Goal: Task Accomplishment & Management: Use online tool/utility

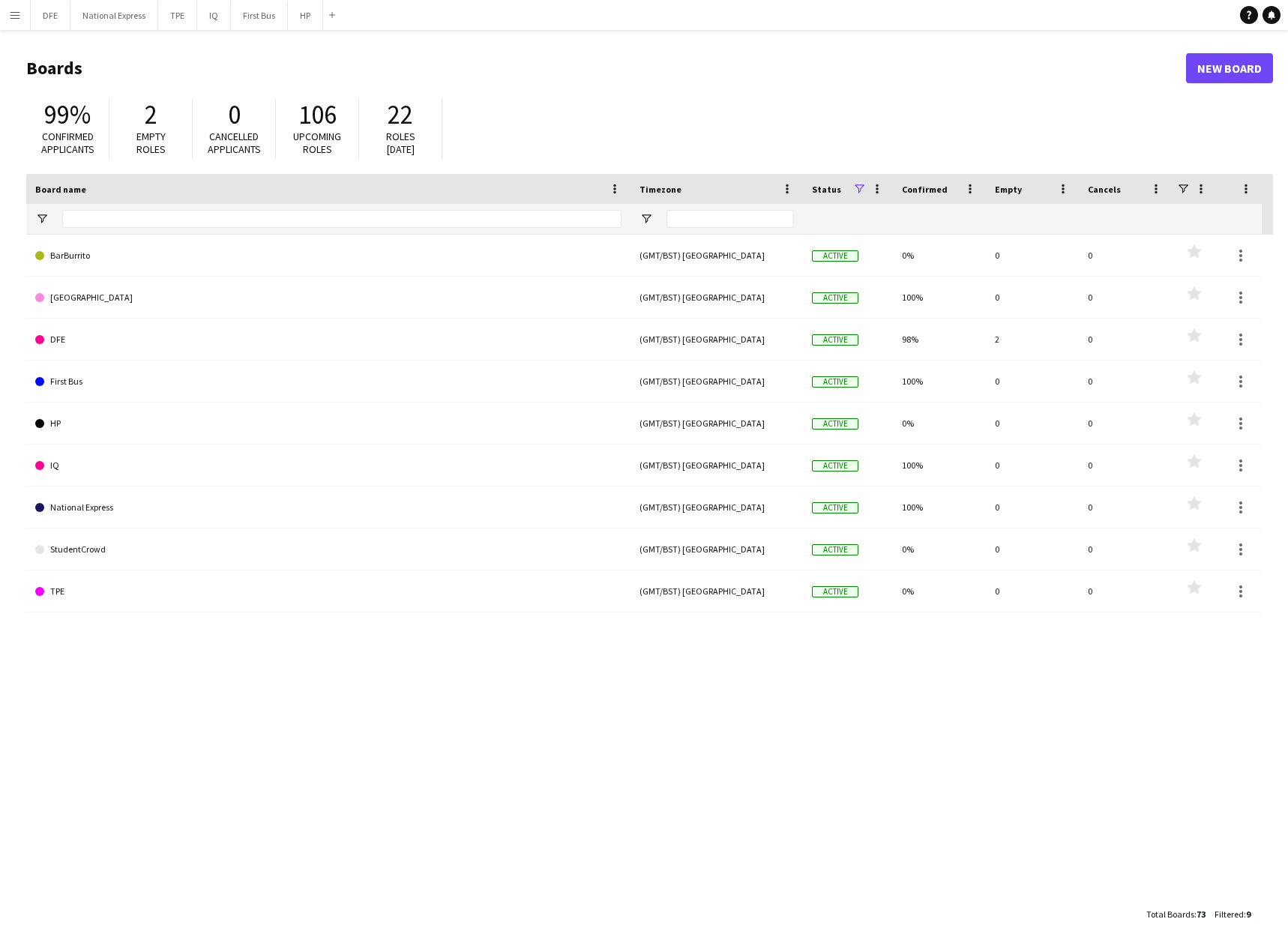
click at [18, 11] on app-icon "Menu" at bounding box center [15, 15] width 12 height 12
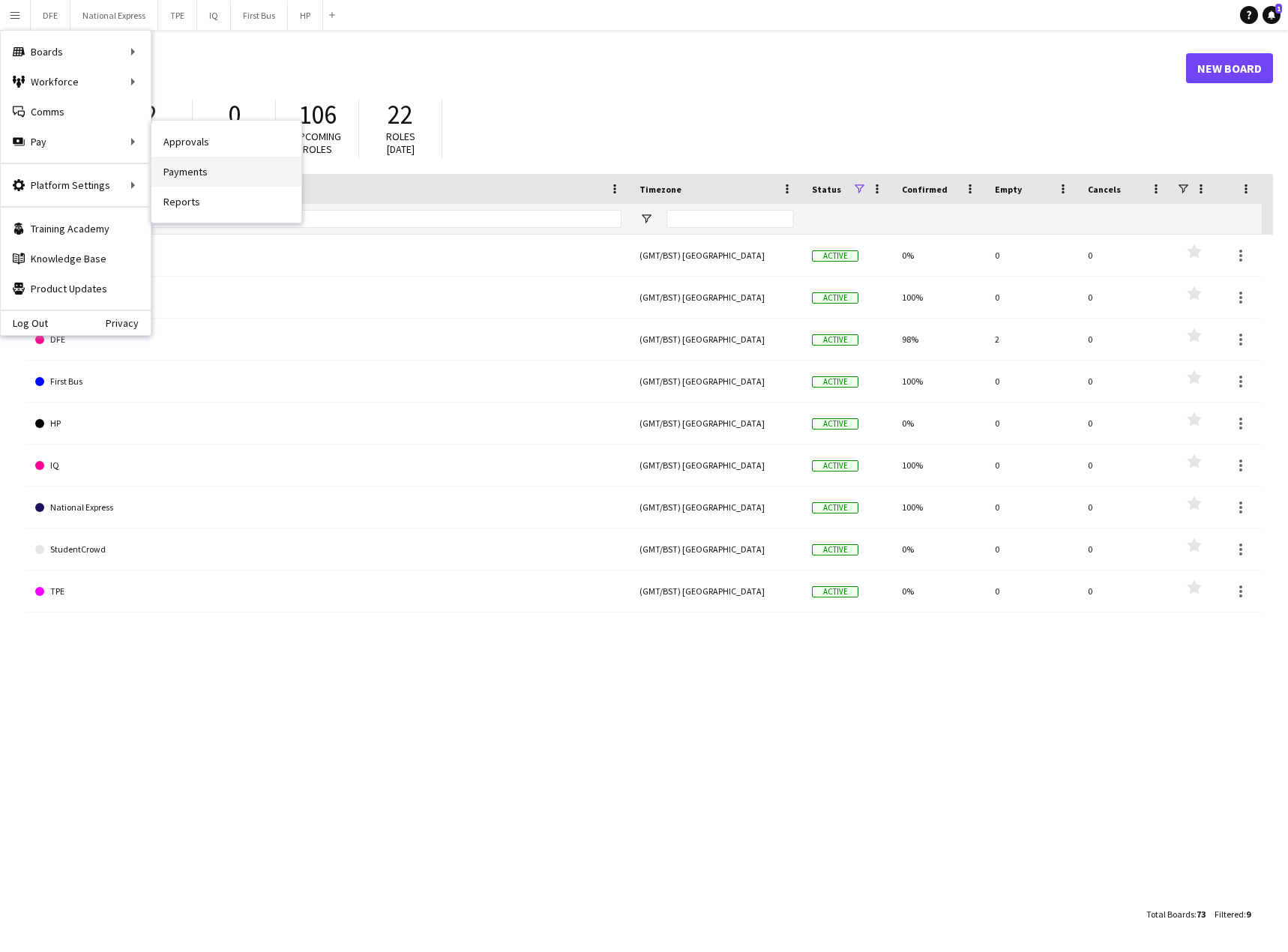
click at [198, 171] on link "Payments" at bounding box center [226, 172] width 150 height 30
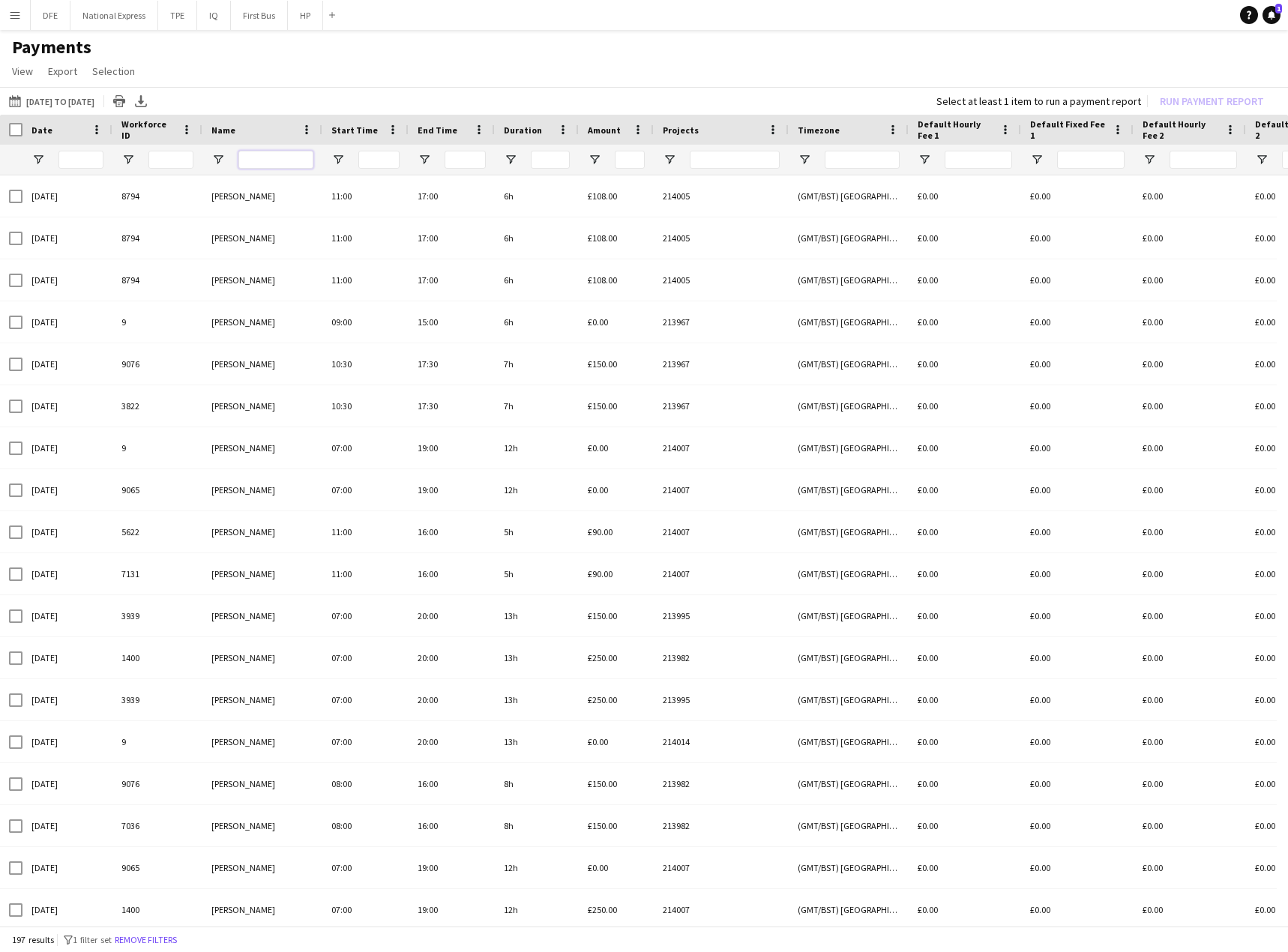
click at [269, 157] on input "Name Filter Input" at bounding box center [276, 159] width 75 height 18
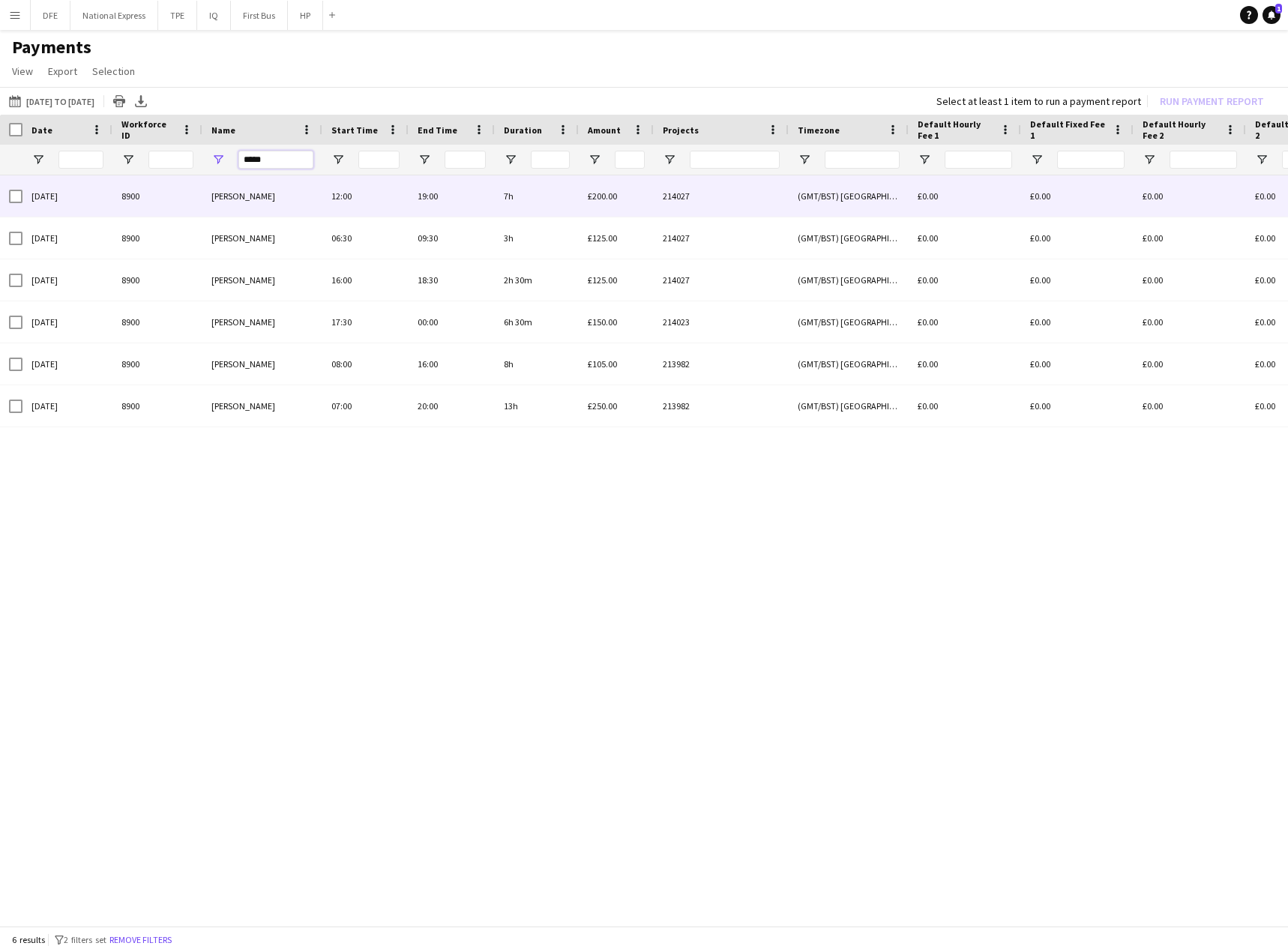
type input "*****"
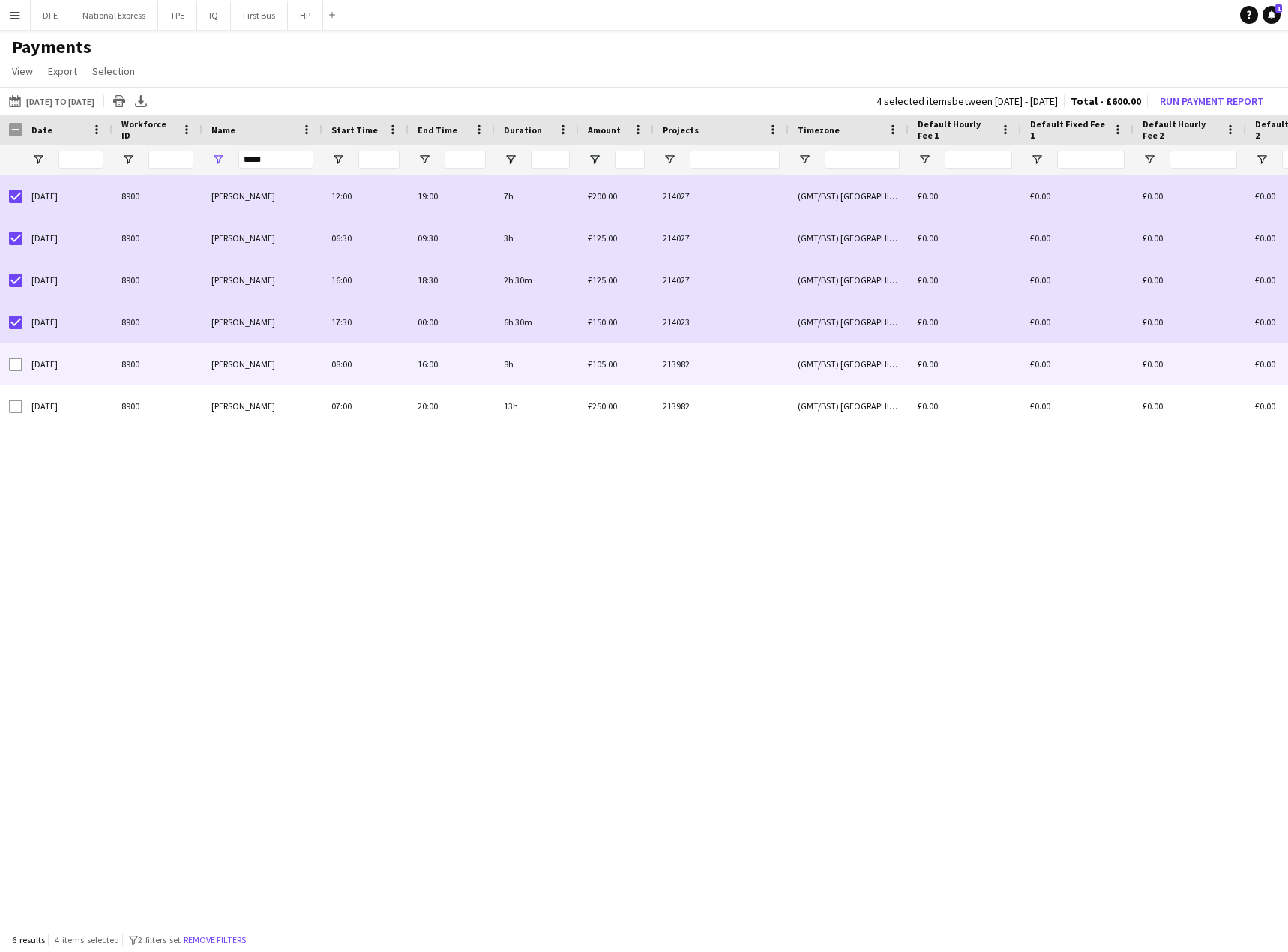
click at [13, 372] on div at bounding box center [16, 364] width 13 height 42
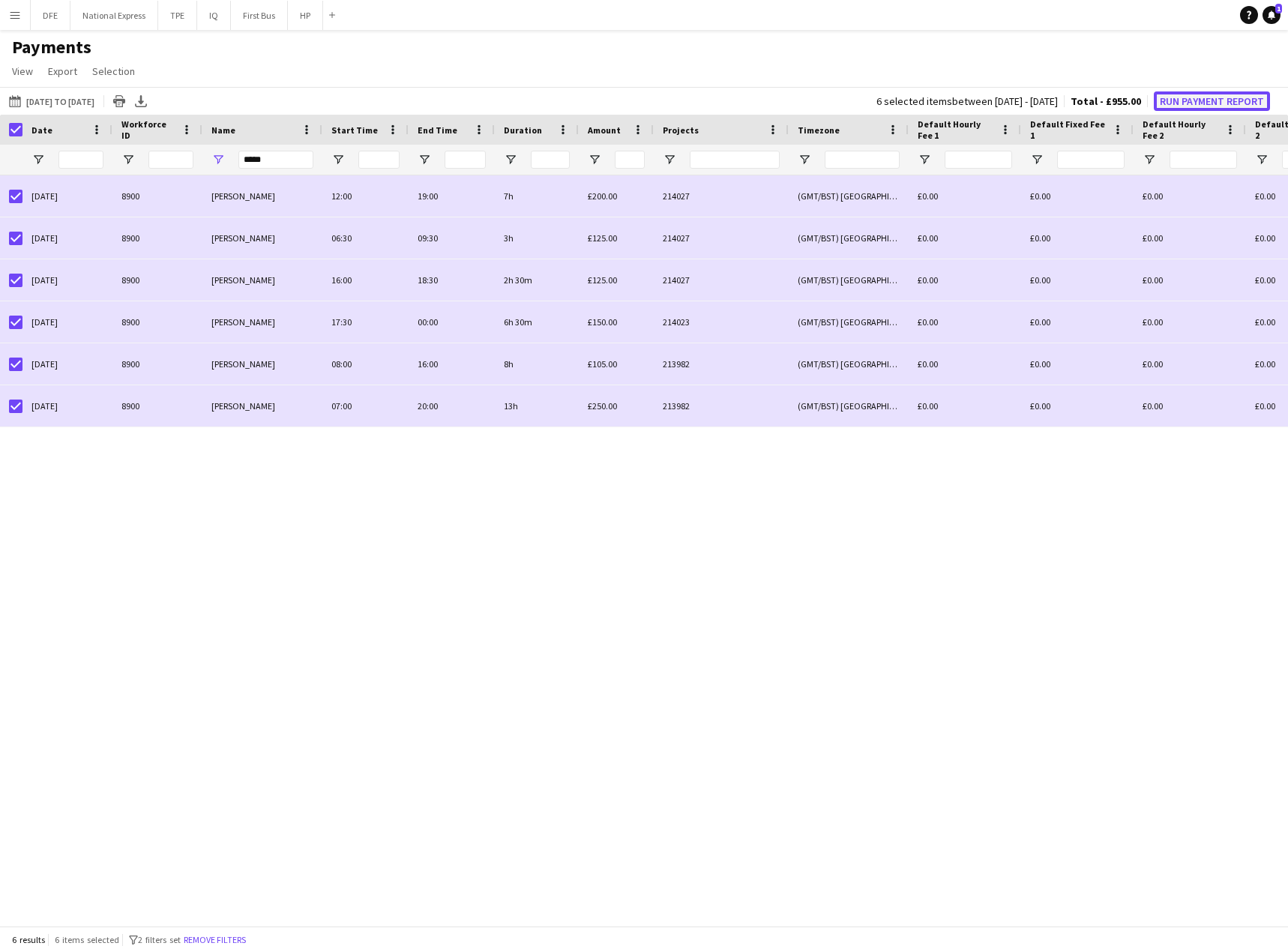
click at [1203, 101] on button "Run Payment Report" at bounding box center [1211, 100] width 116 height 19
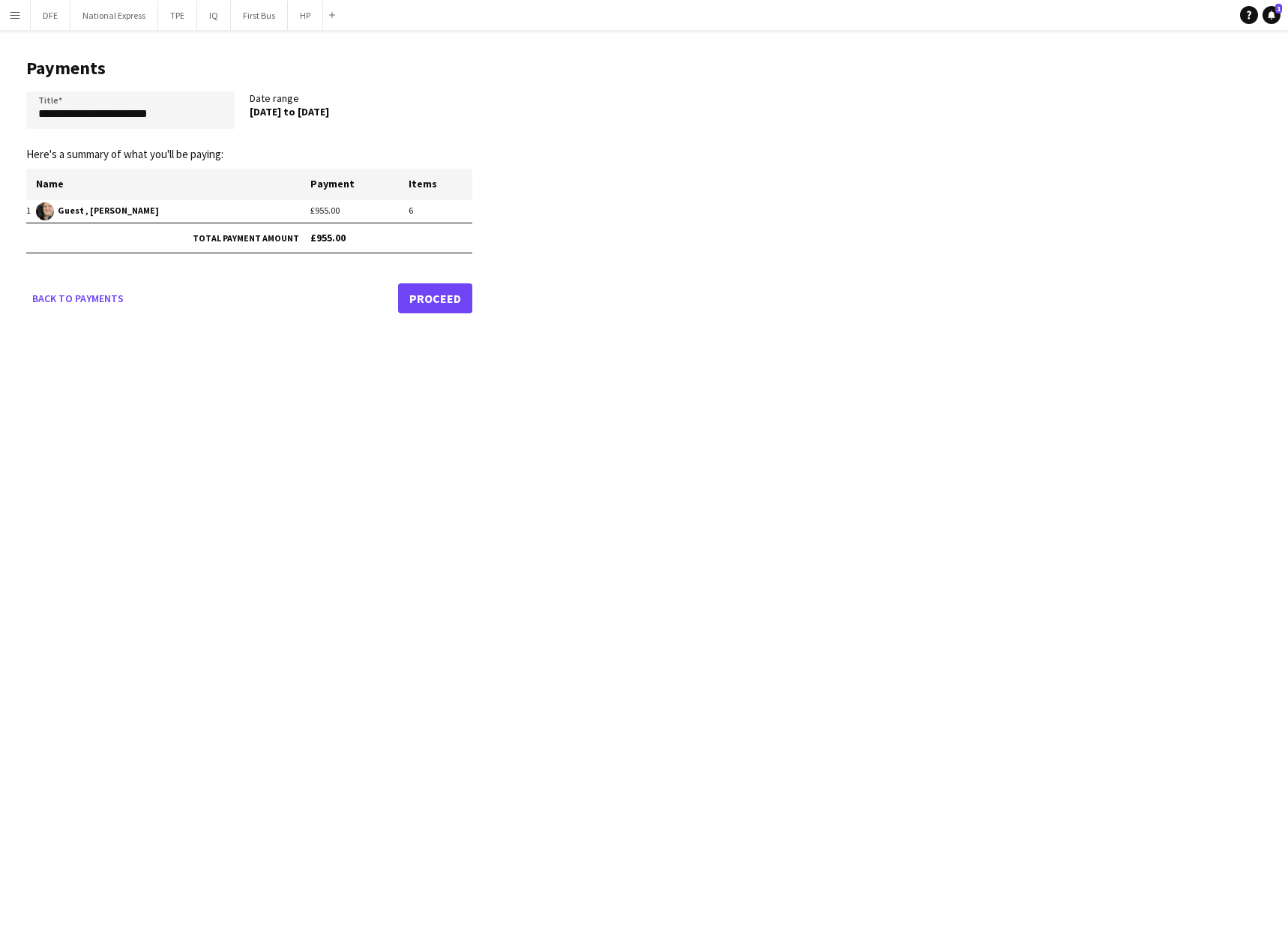
click at [439, 298] on link "Proceed" at bounding box center [435, 299] width 74 height 30
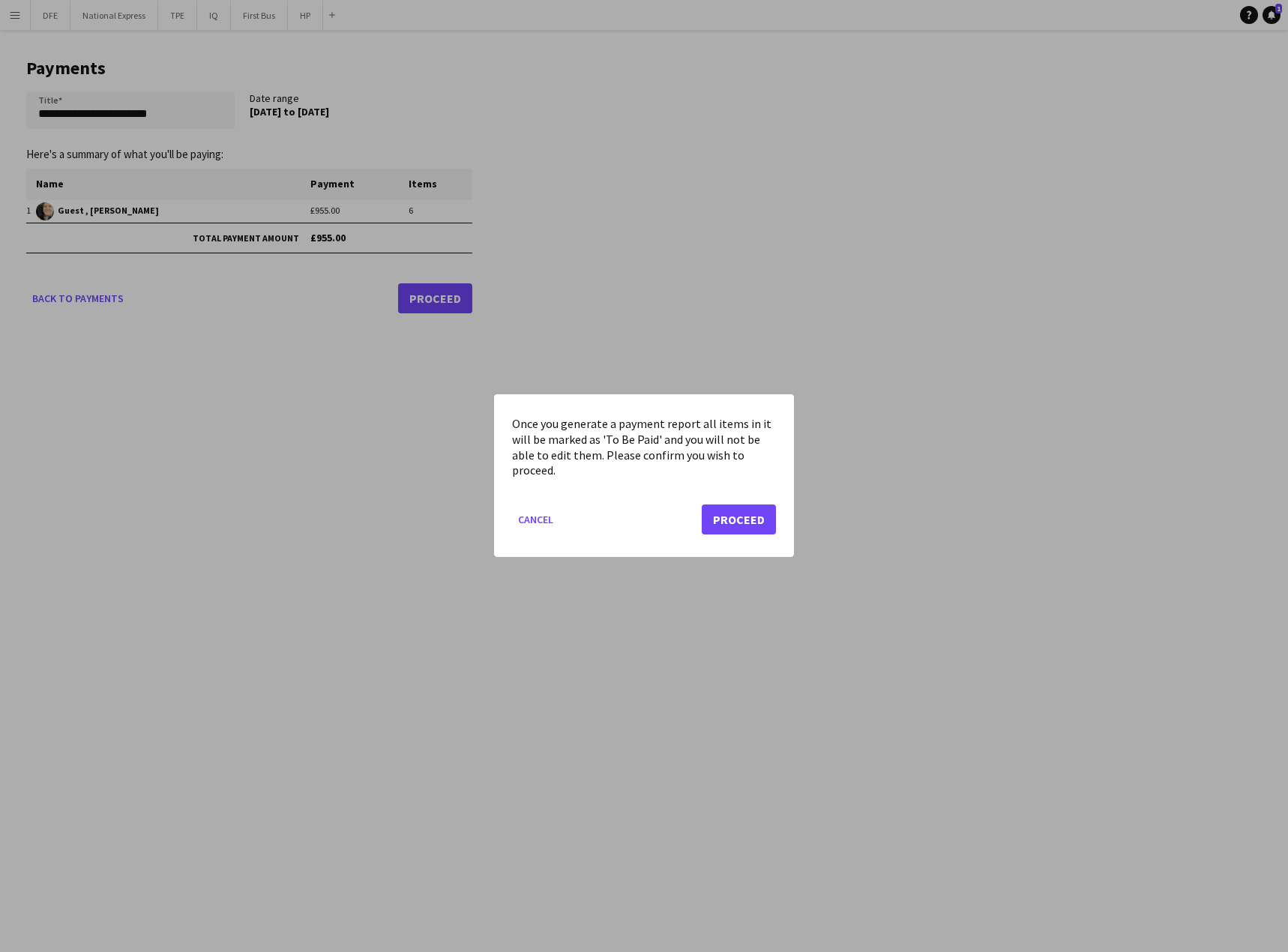
drag, startPoint x: 747, startPoint y: 549, endPoint x: 744, endPoint y: 537, distance: 12.4
click at [747, 545] on mat-dialog-actions "Cancel Proceed" at bounding box center [644, 526] width 264 height 64
click at [741, 516] on button "Proceed" at bounding box center [738, 521] width 74 height 30
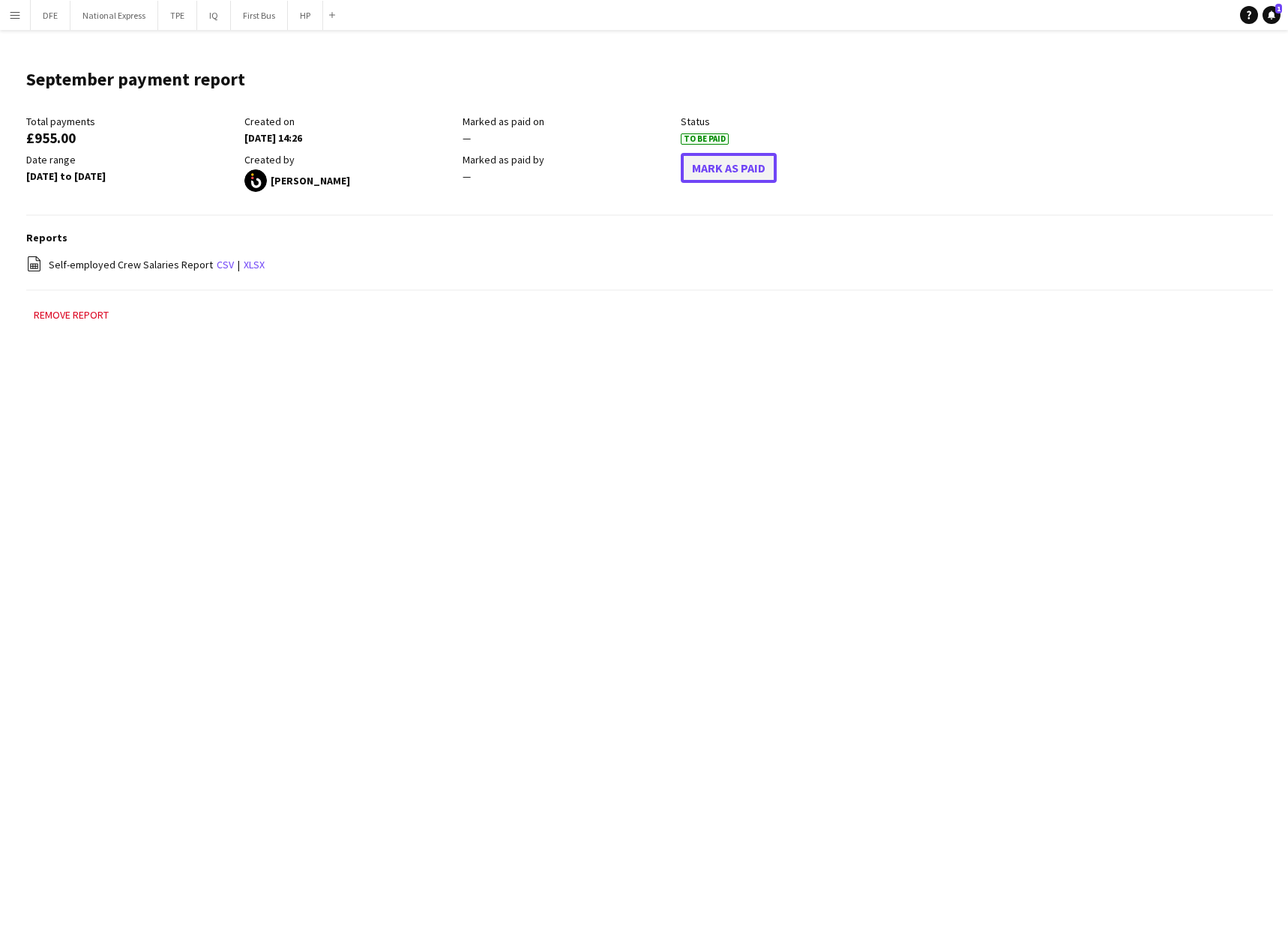
click at [721, 167] on button "Mark As Paid" at bounding box center [728, 168] width 96 height 30
click at [14, 19] on app-icon "Menu" at bounding box center [15, 15] width 12 height 12
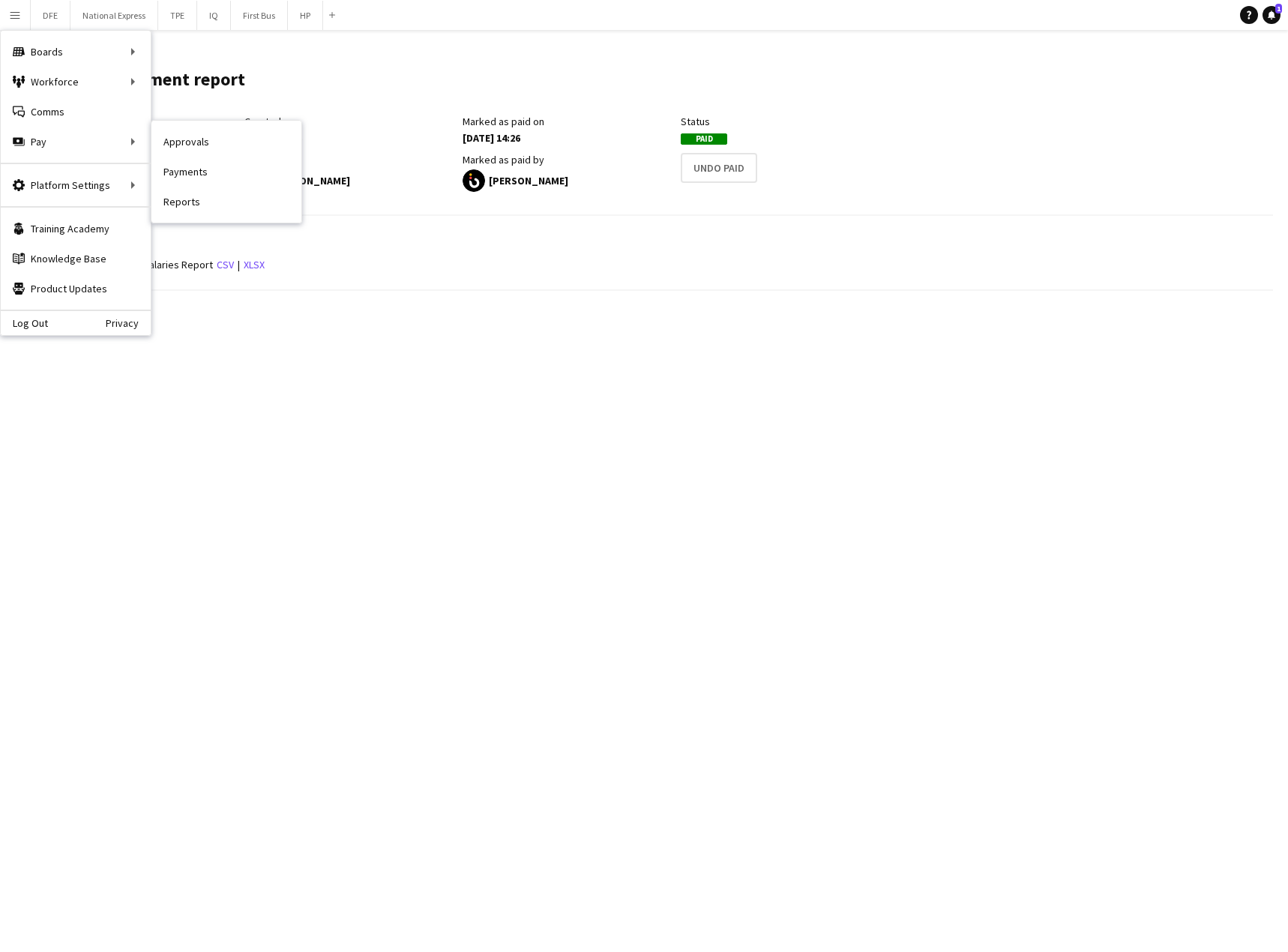
click at [217, 169] on link "Payments" at bounding box center [226, 172] width 150 height 30
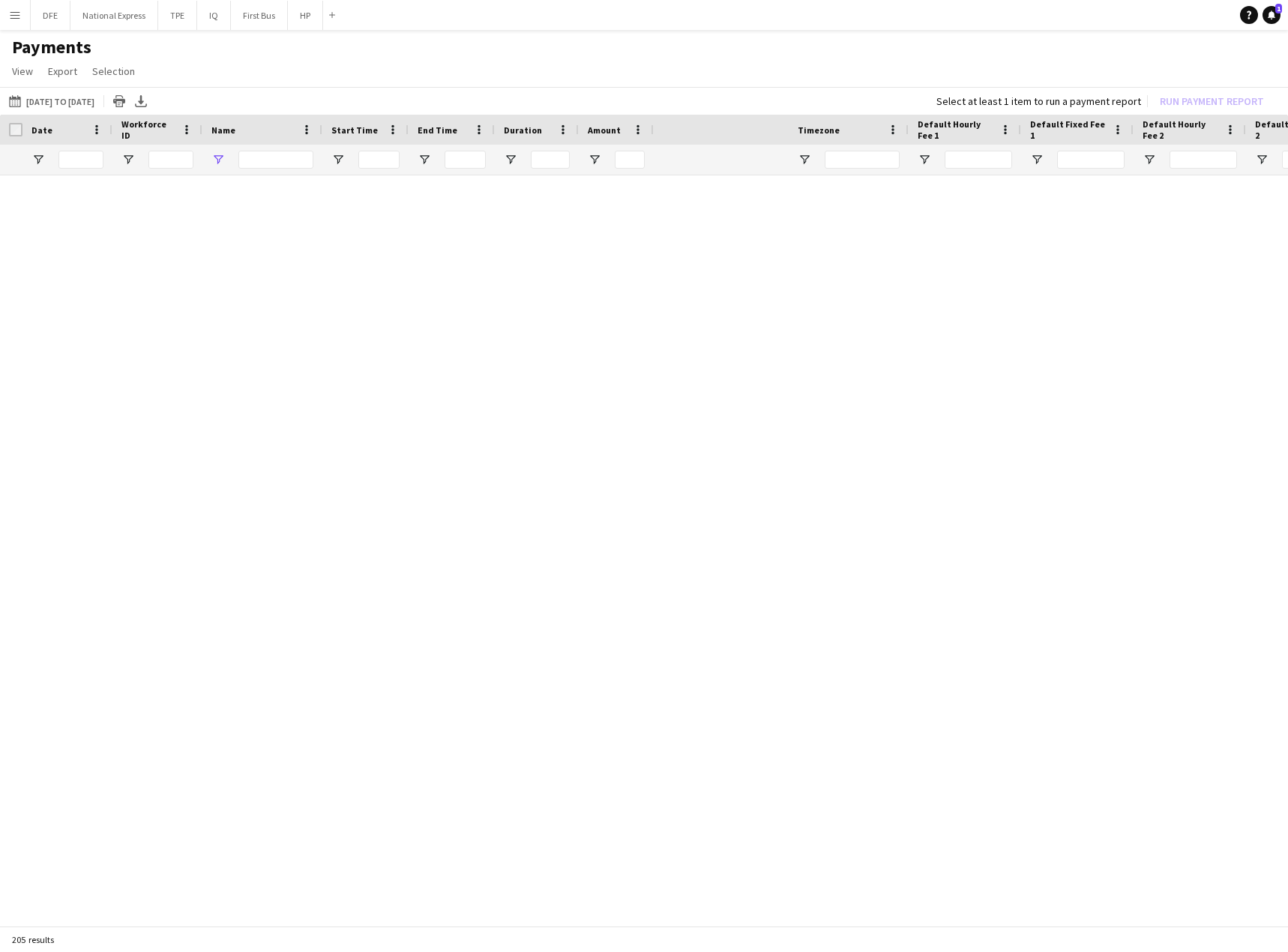
type input "*****"
click at [668, 562] on link "Reset filters" at bounding box center [673, 560] width 54 height 11
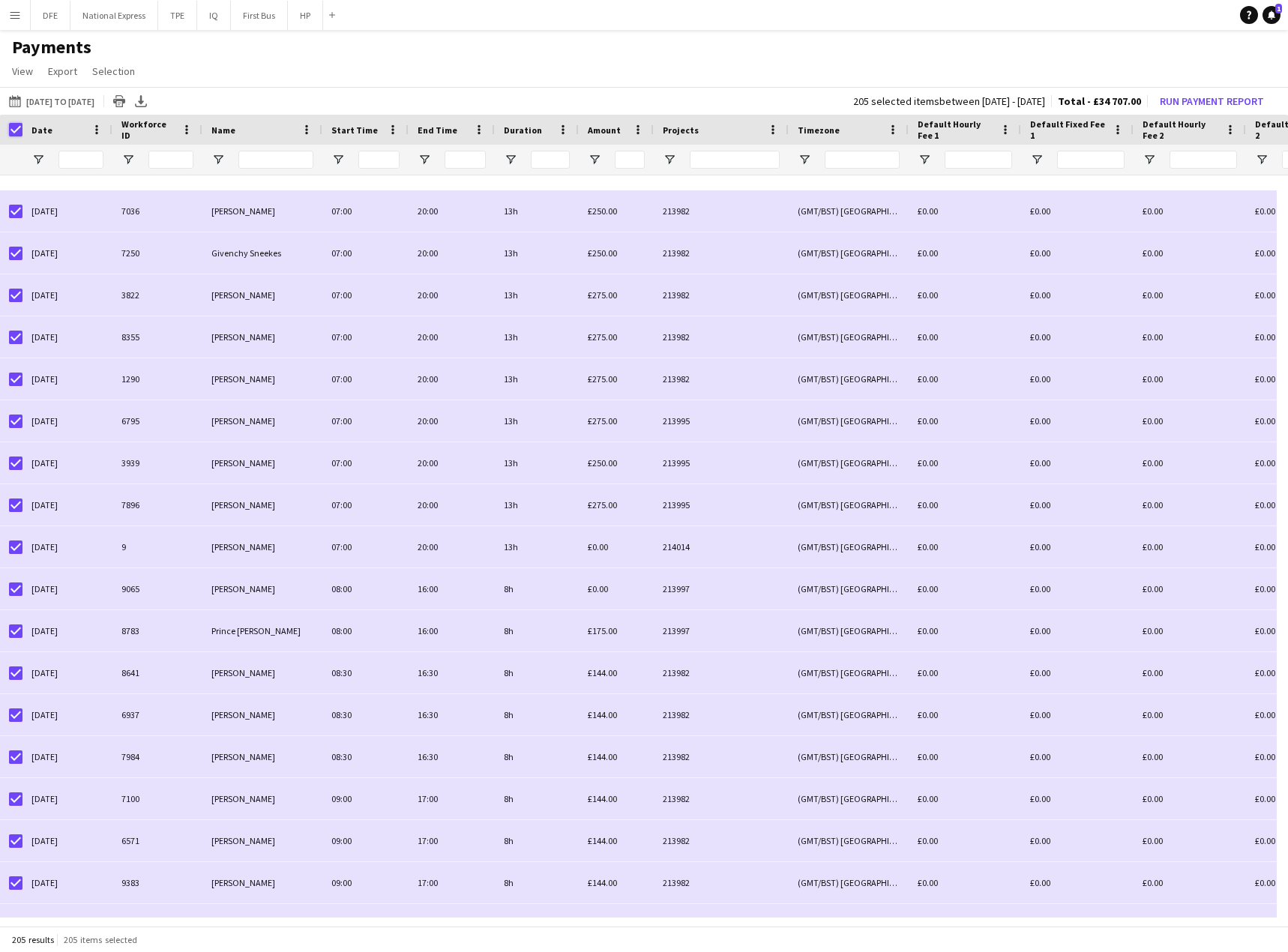
scroll to position [5545, 0]
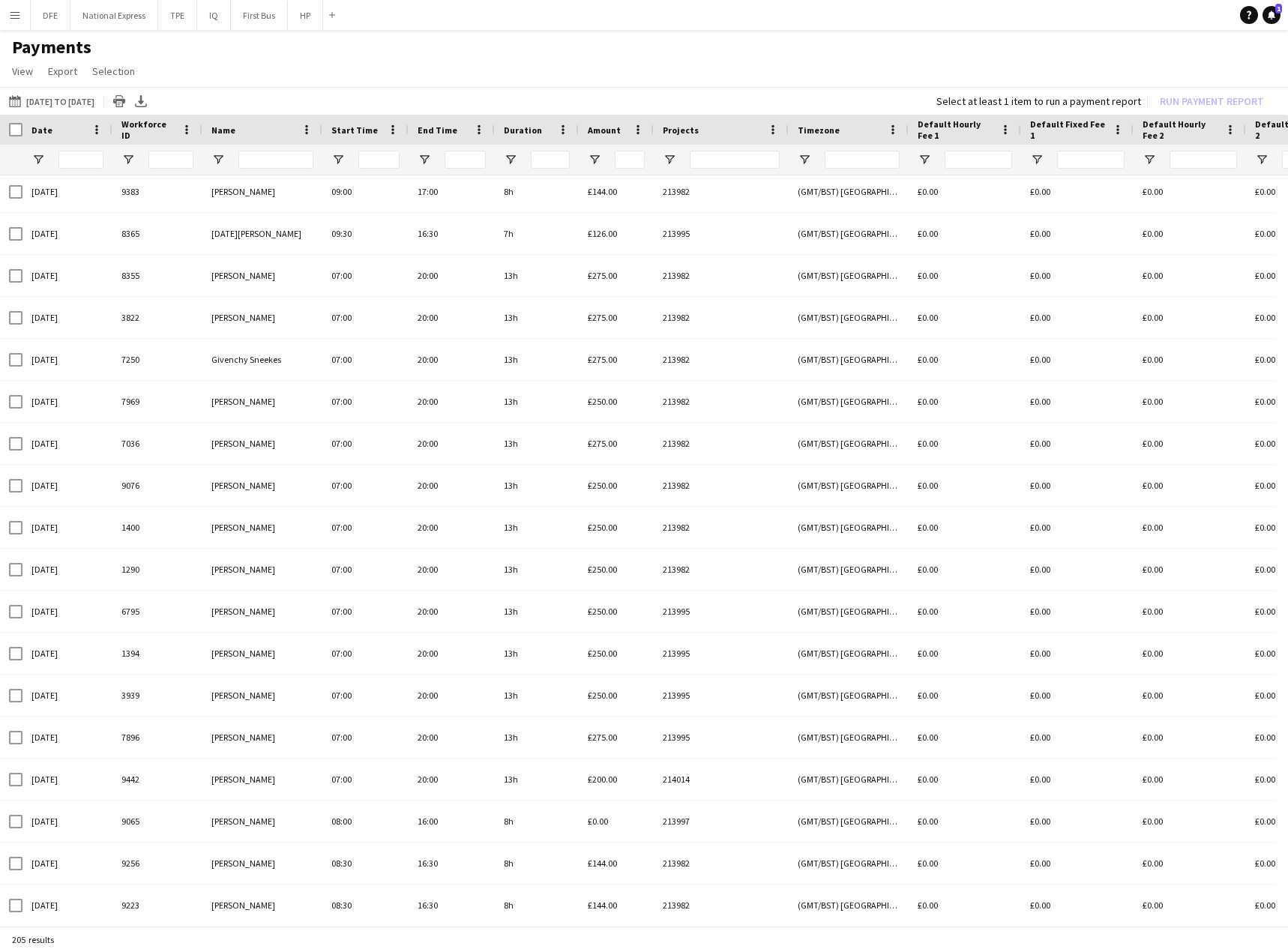
click at [608, 132] on span "Amount" at bounding box center [603, 130] width 33 height 11
click at [608, 132] on span at bounding box center [617, 130] width 18 height 13
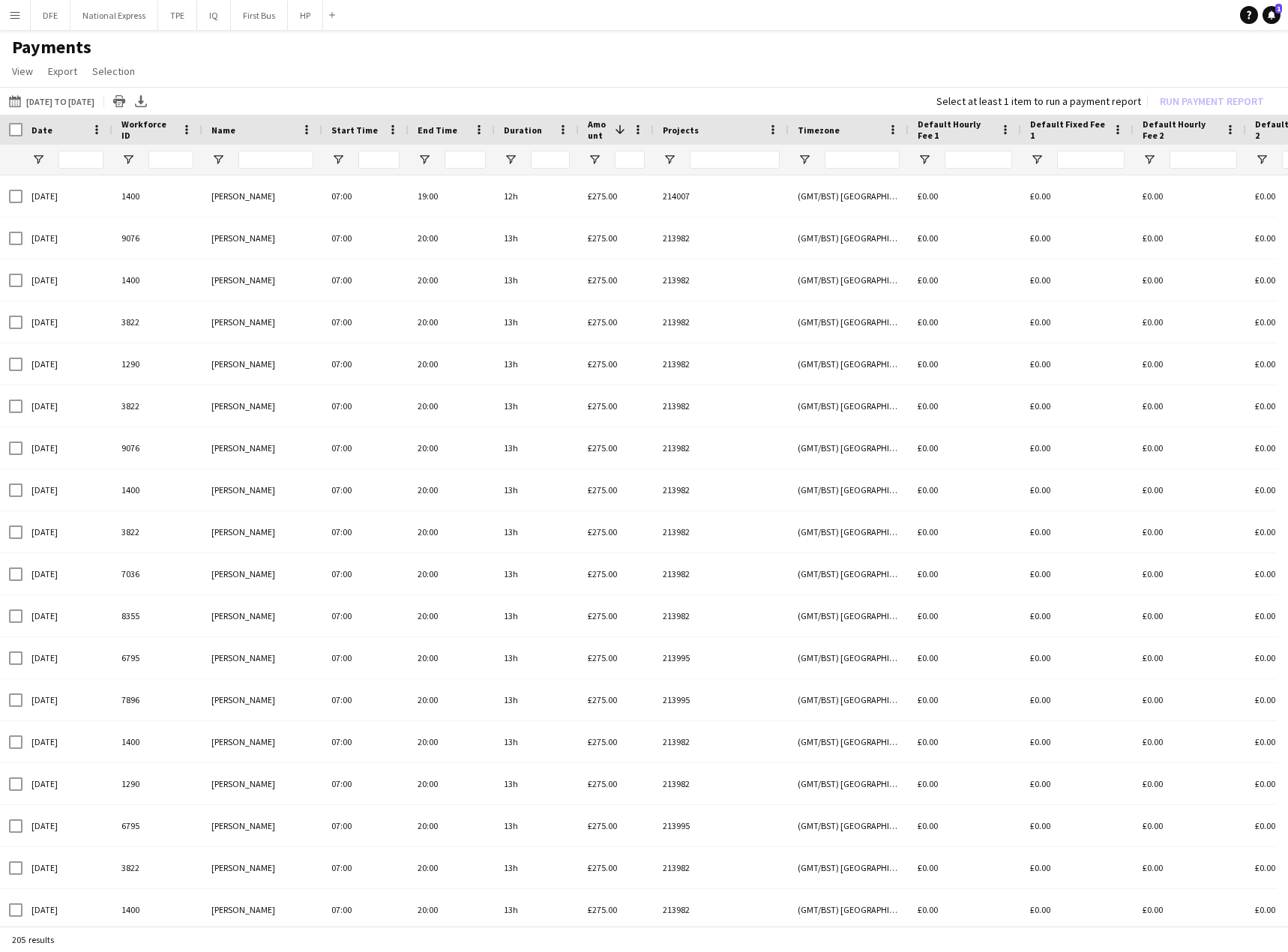
click at [601, 126] on span "Amount" at bounding box center [598, 130] width 21 height 23
click at [605, 125] on span "Amount" at bounding box center [603, 130] width 33 height 11
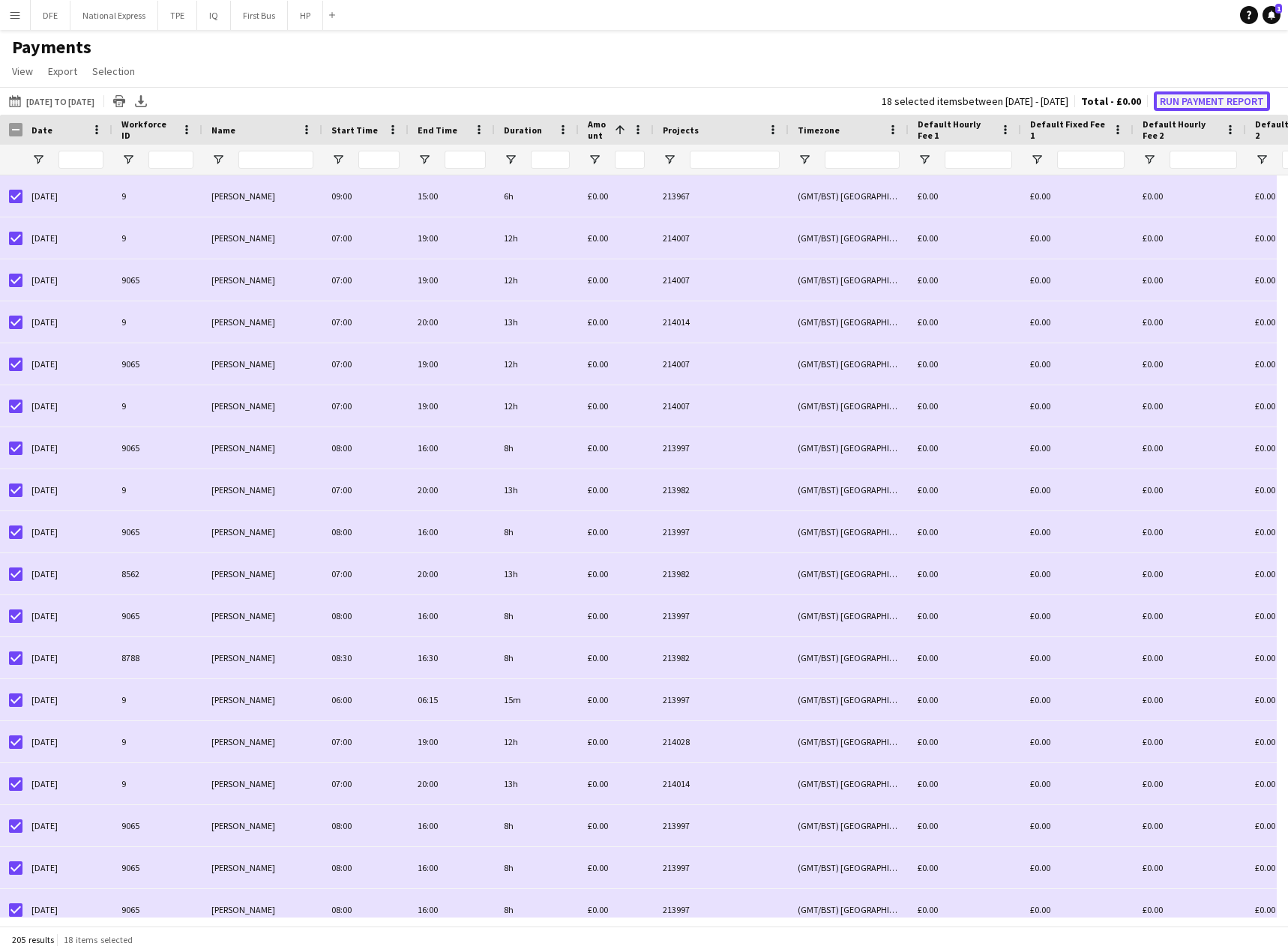
click at [1234, 104] on button "Run Payment Report" at bounding box center [1211, 100] width 116 height 19
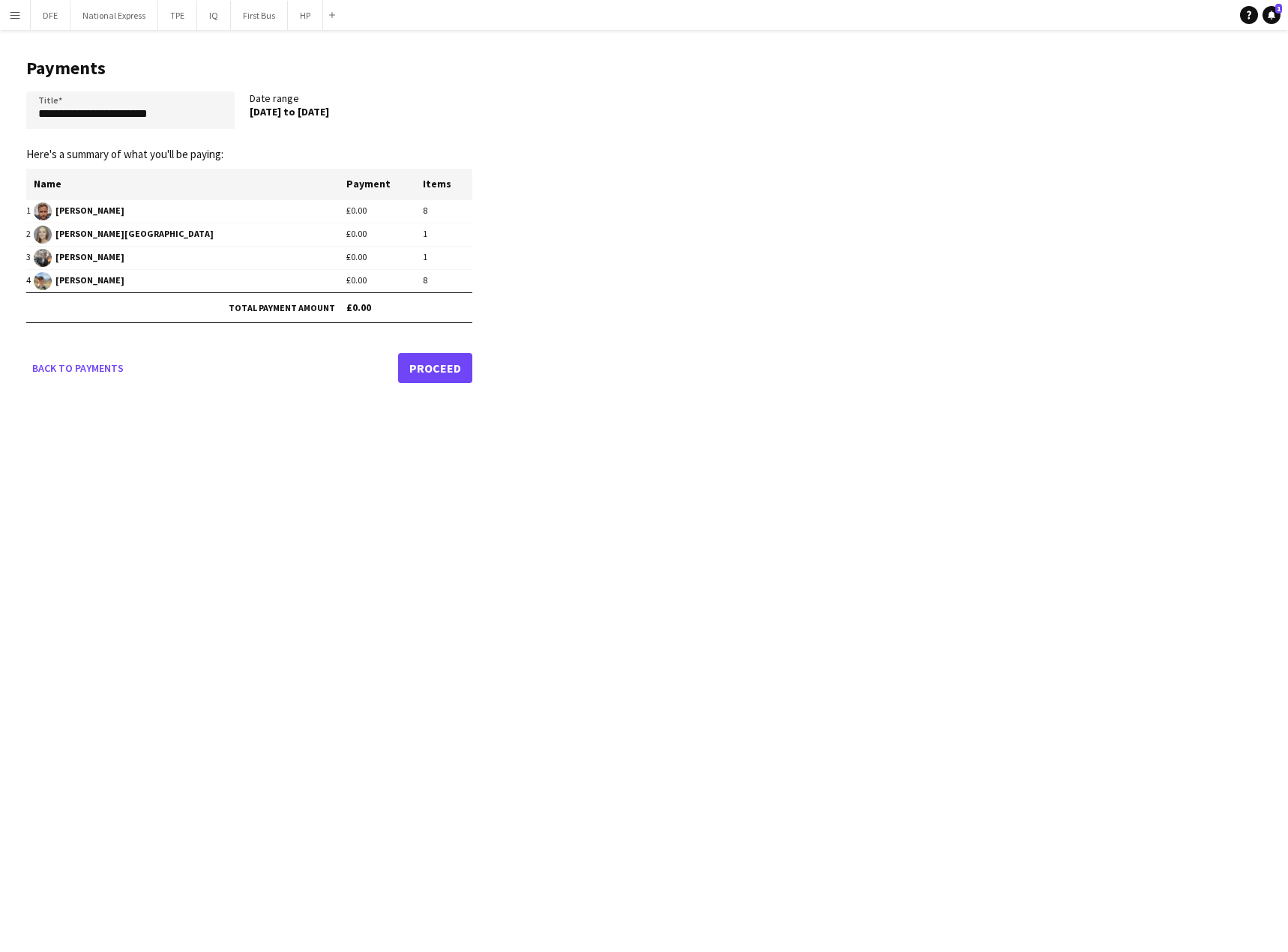
click at [417, 367] on link "Proceed" at bounding box center [435, 368] width 74 height 30
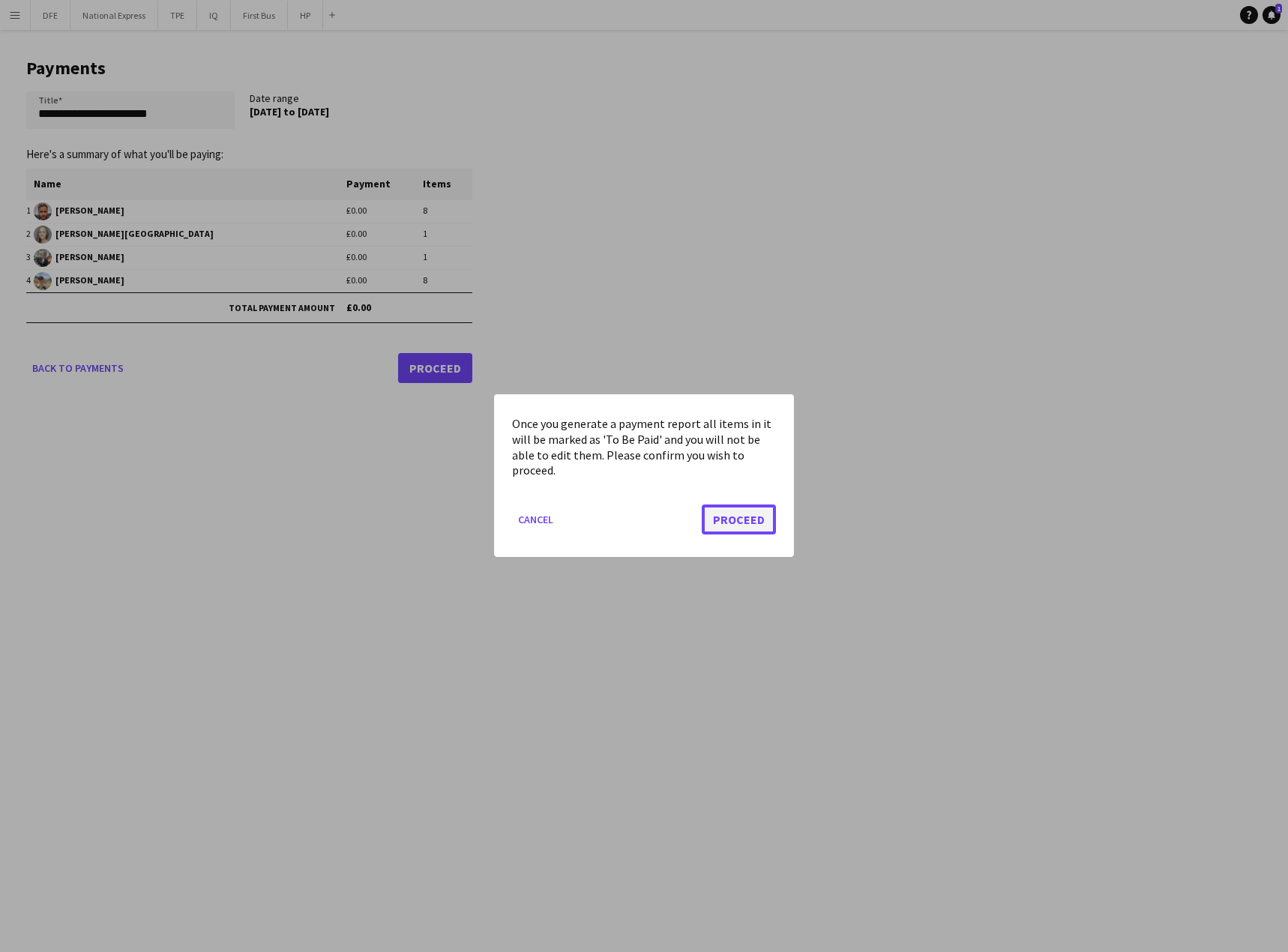
click at [738, 532] on button "Proceed" at bounding box center [738, 521] width 74 height 30
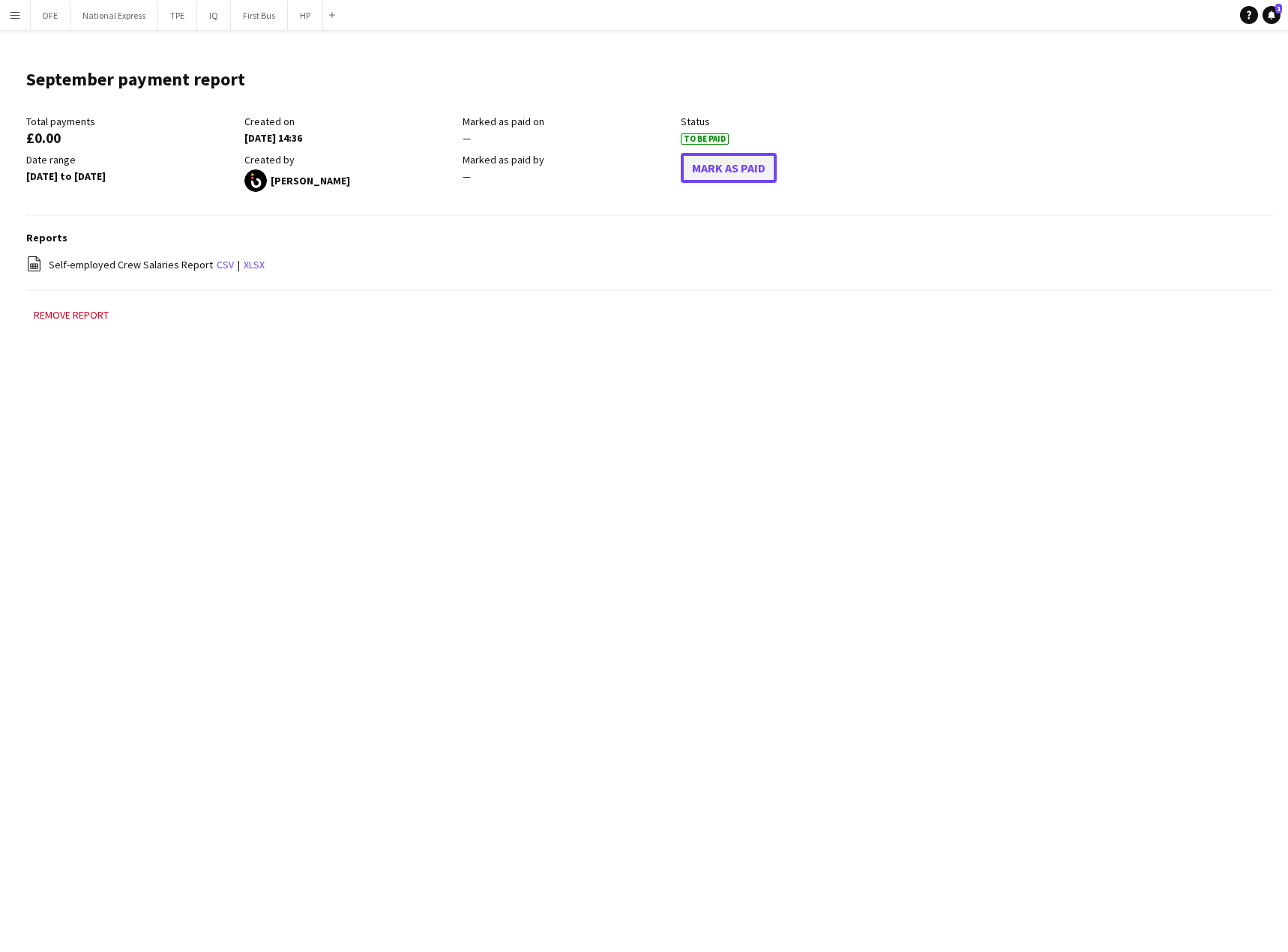
click at [712, 167] on button "Mark As Paid" at bounding box center [728, 168] width 96 height 30
click at [23, 15] on button "Menu" at bounding box center [15, 15] width 30 height 30
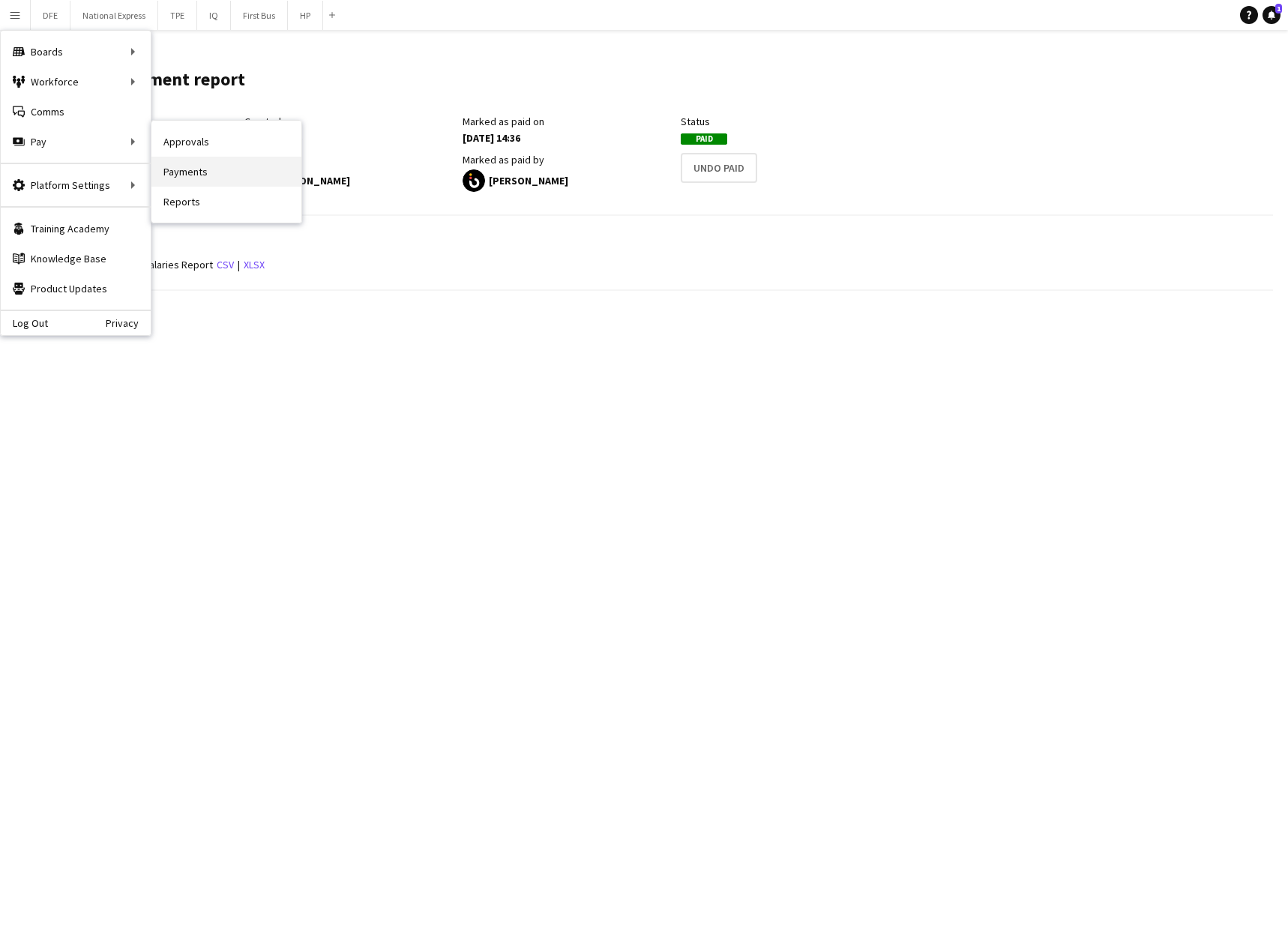
click at [216, 172] on link "Payments" at bounding box center [226, 172] width 150 height 30
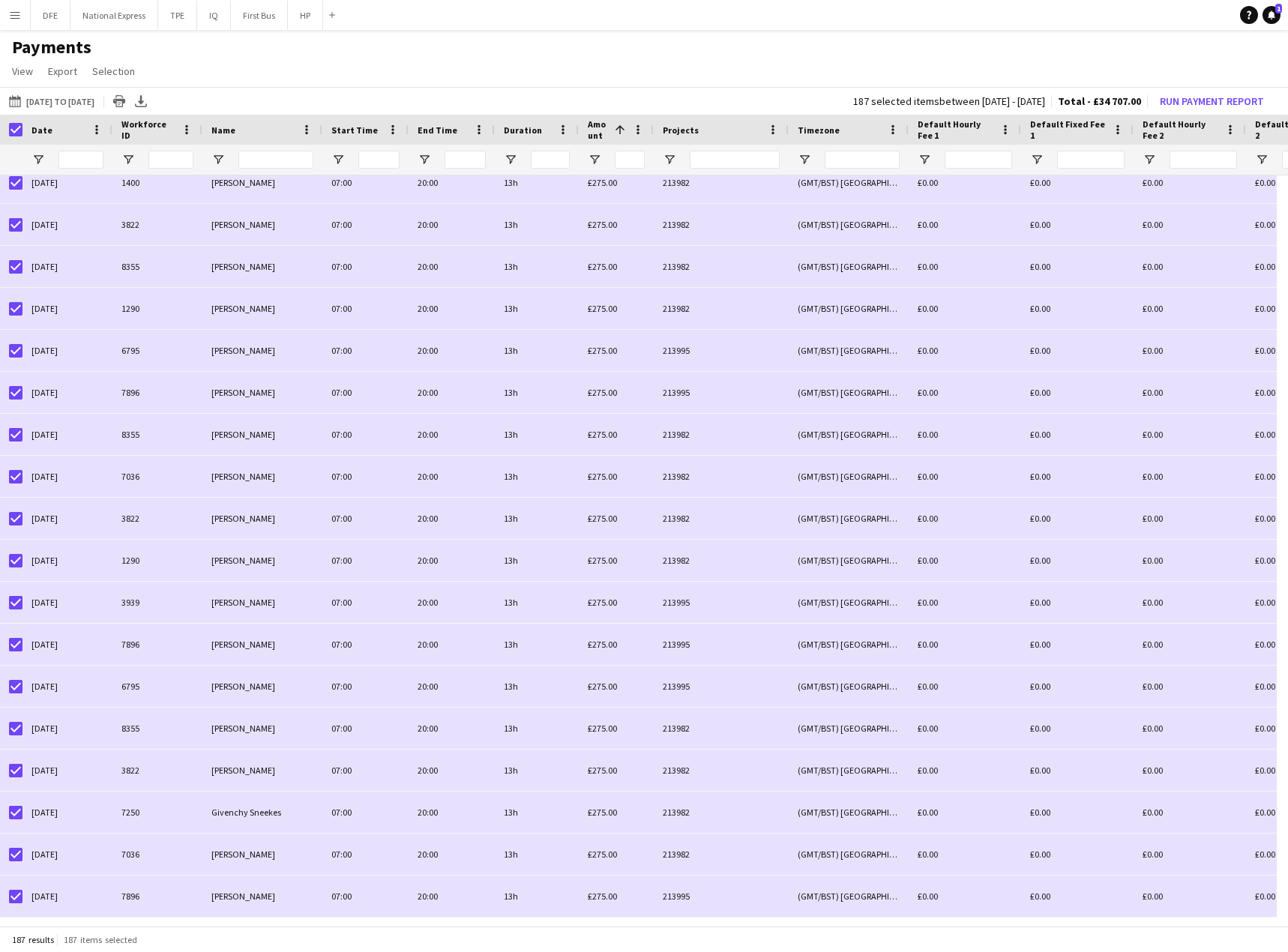
click at [297, 83] on app-page-menu "View Customise view Customise filters Reset Filters Reset View Reset All Export…" at bounding box center [644, 73] width 1288 height 28
